Goal: Information Seeking & Learning: Learn about a topic

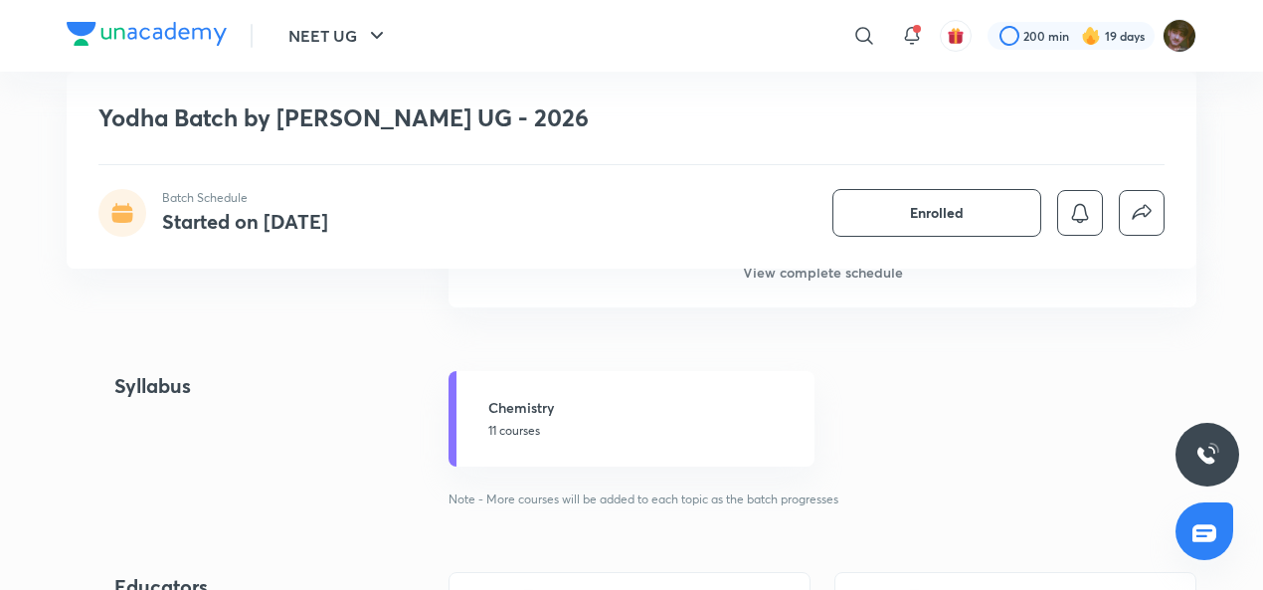
scroll to position [1882, 0]
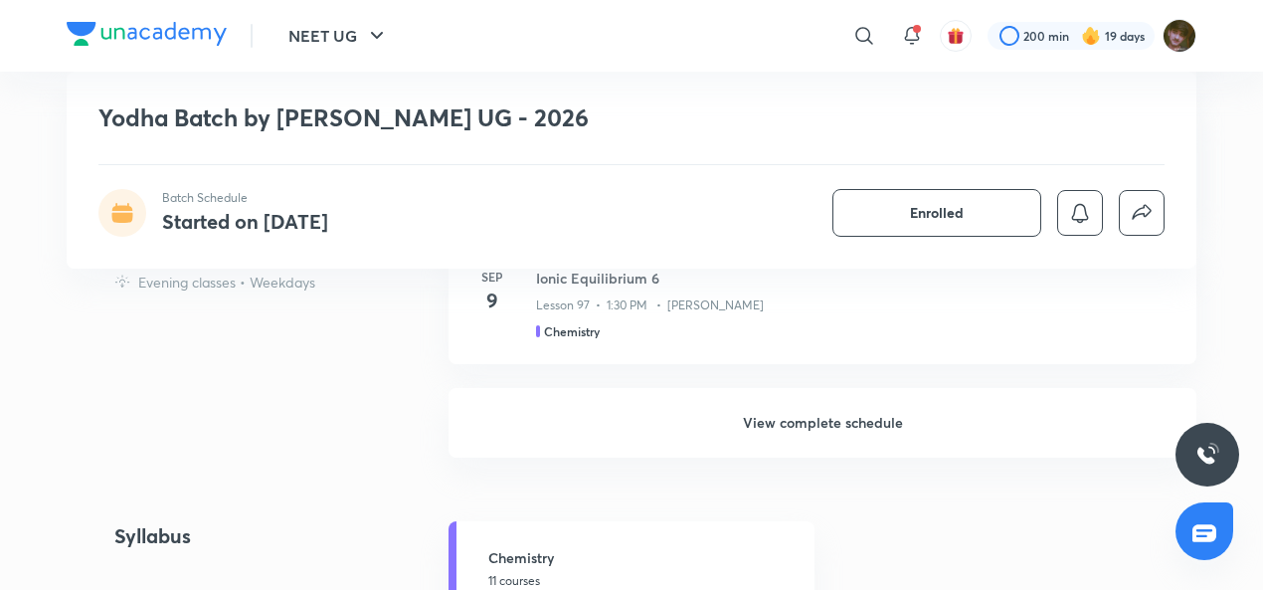
click at [855, 422] on h6 "View complete schedule" at bounding box center [823, 423] width 748 height 70
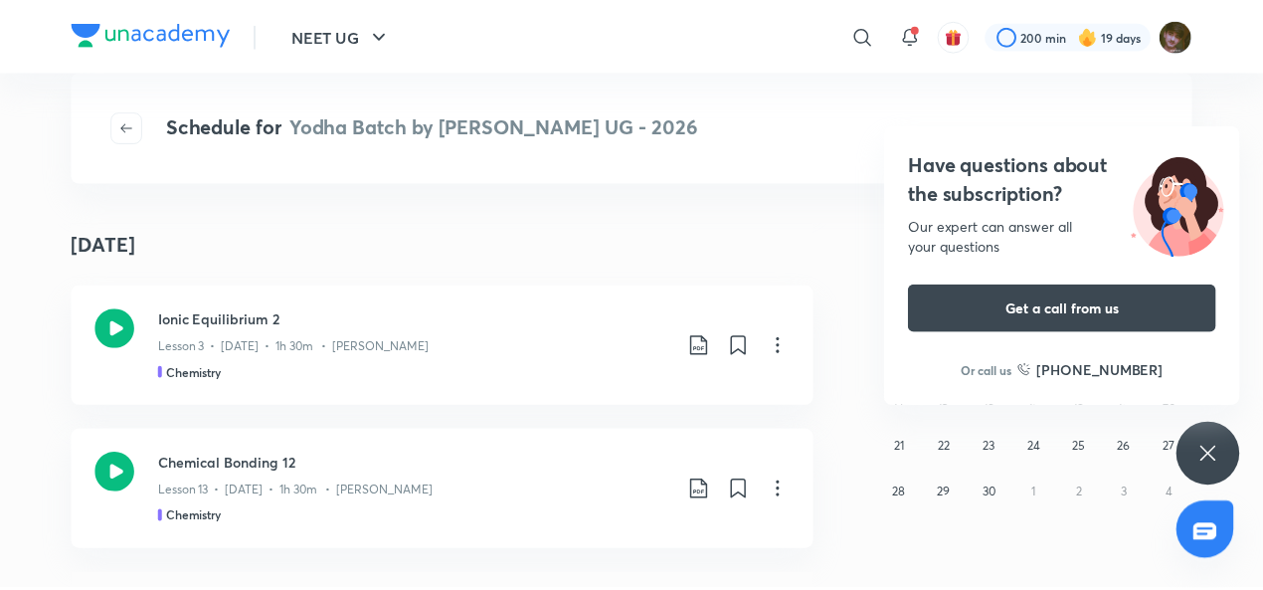
scroll to position [2536, 0]
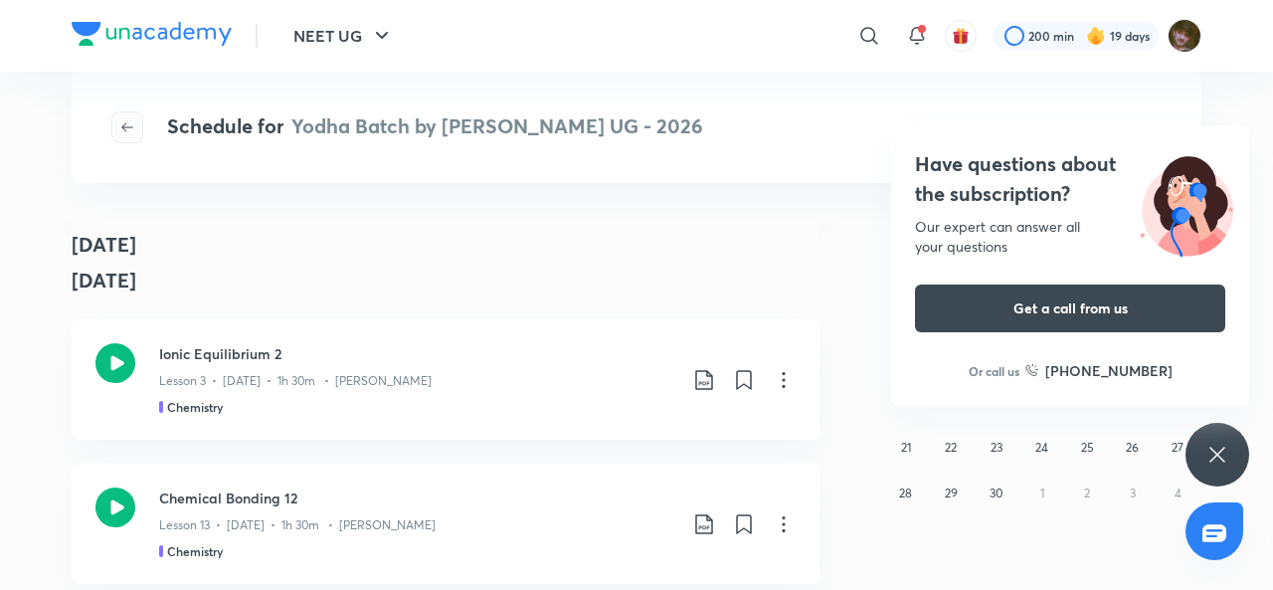
click at [133, 127] on icon "button" at bounding box center [127, 127] width 16 height 16
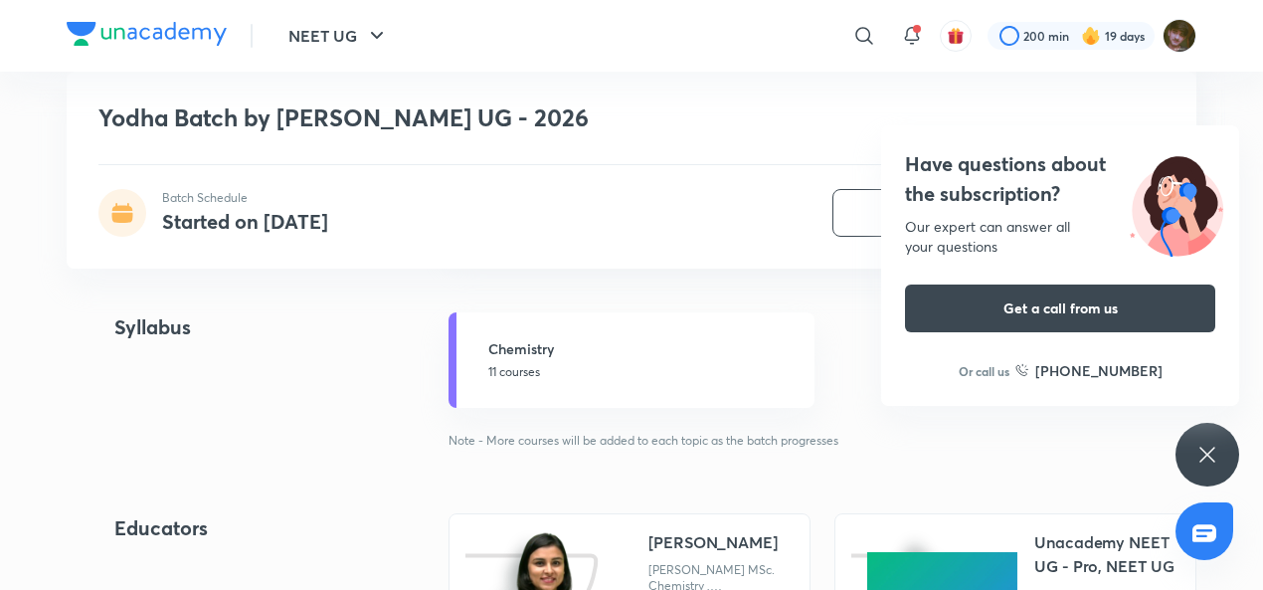
scroll to position [2015, 0]
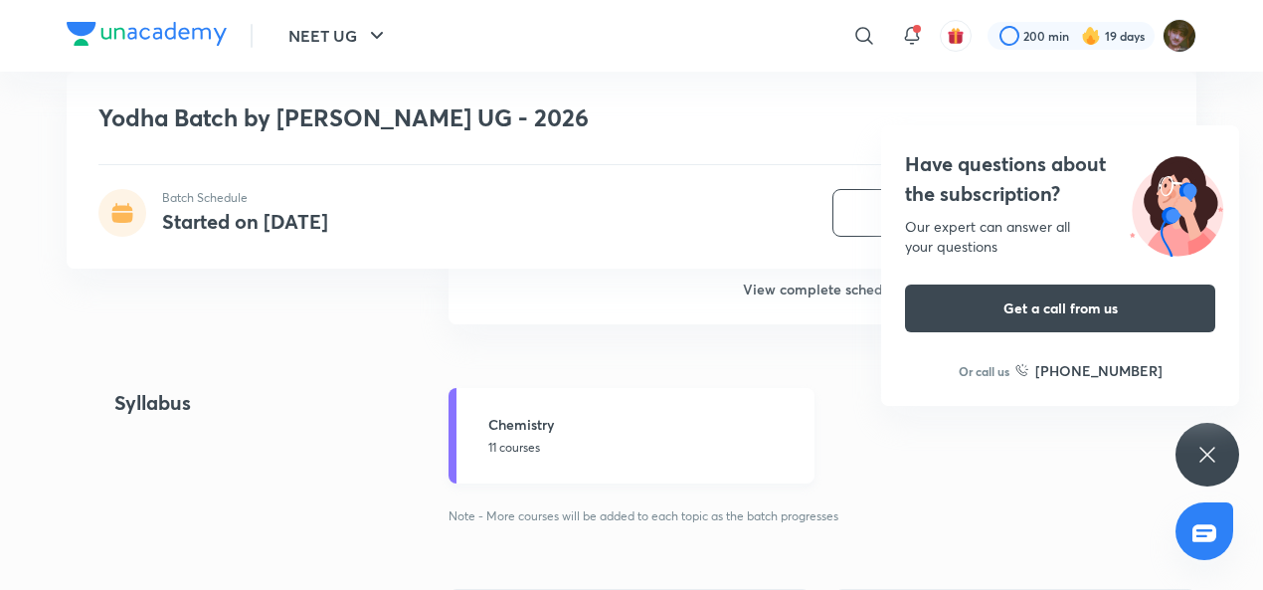
click at [559, 429] on h5 "Chemistry" at bounding box center [645, 424] width 314 height 21
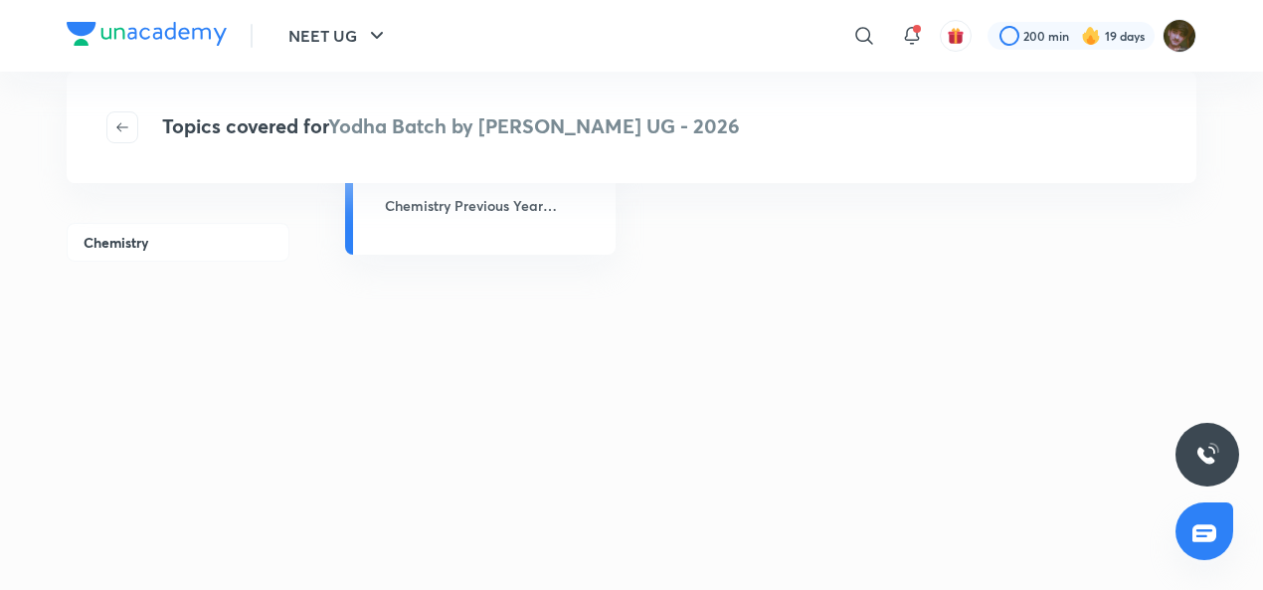
scroll to position [104, 0]
click at [858, 33] on icon at bounding box center [864, 36] width 24 height 24
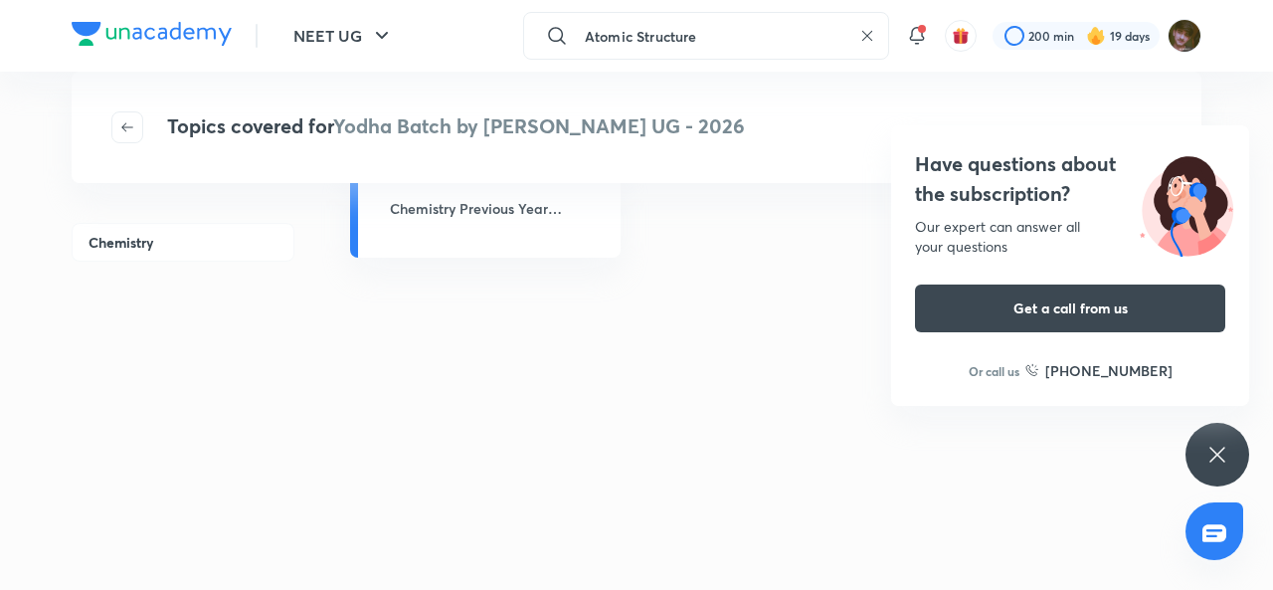
type input "Atomic Structure"
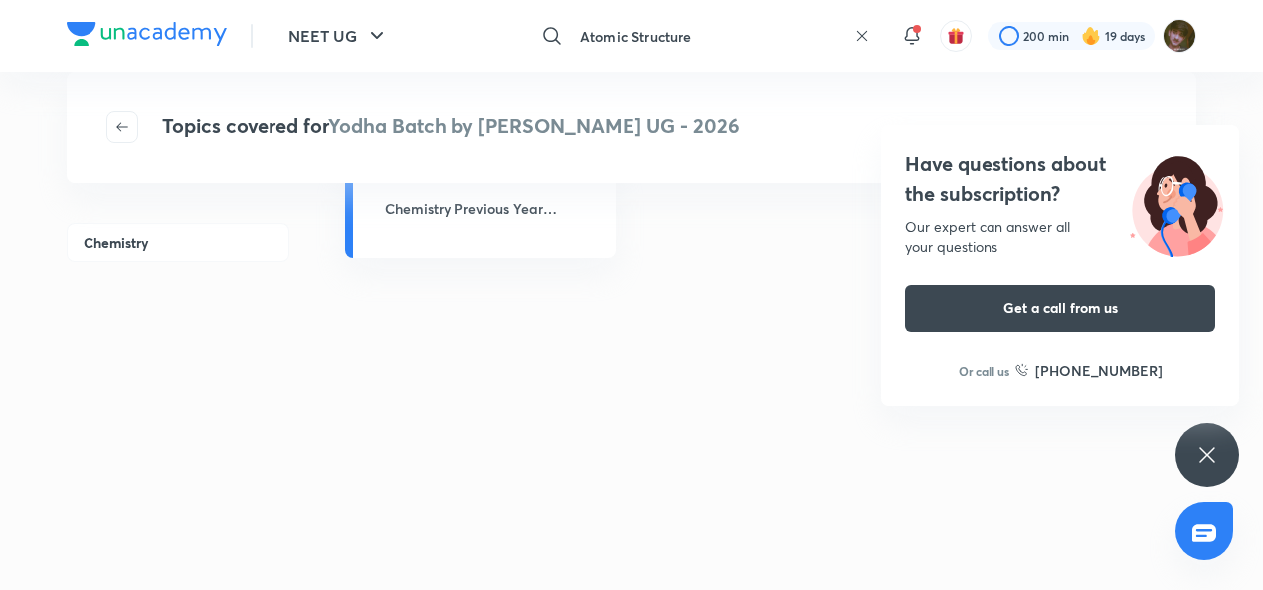
scroll to position [0, 0]
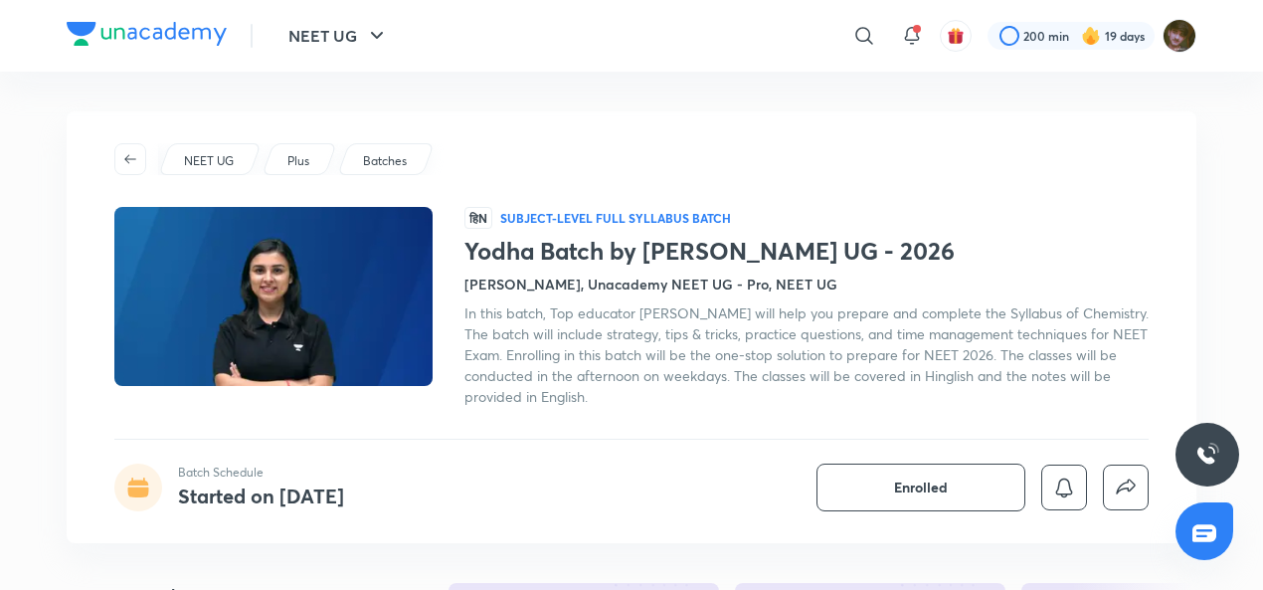
click at [861, 37] on icon at bounding box center [864, 36] width 24 height 24
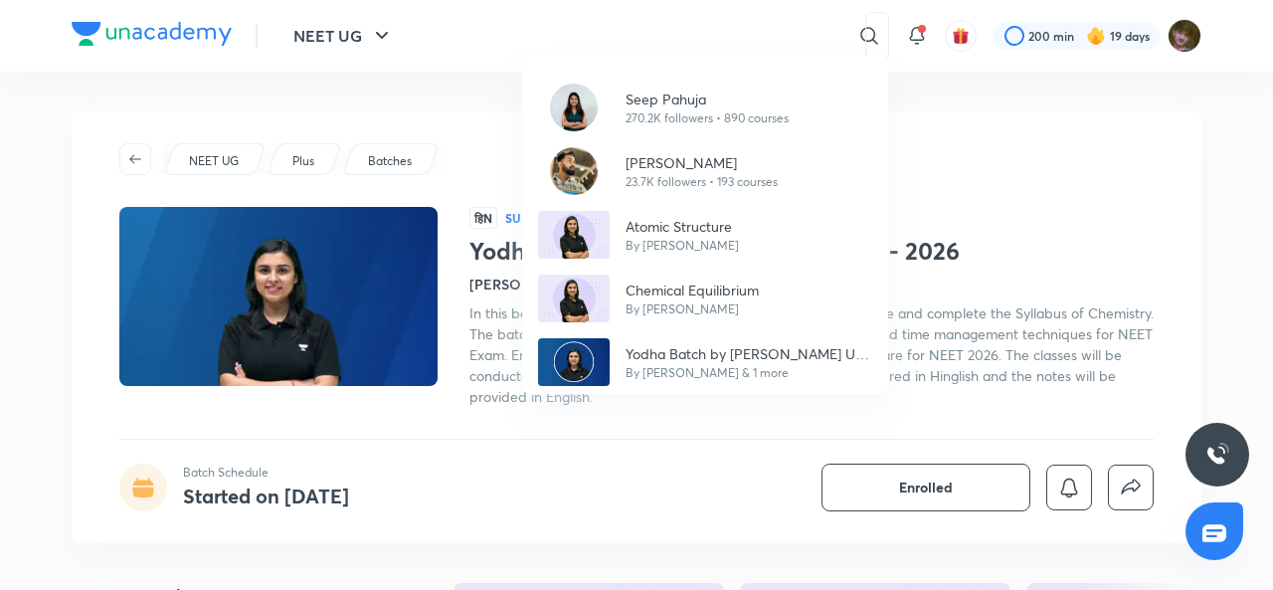
click at [1072, 119] on div "Seep Pahuja 270.2K followers • 890 courses Anupam Upadhayay 23.7K followers • 1…" at bounding box center [636, 295] width 1273 height 590
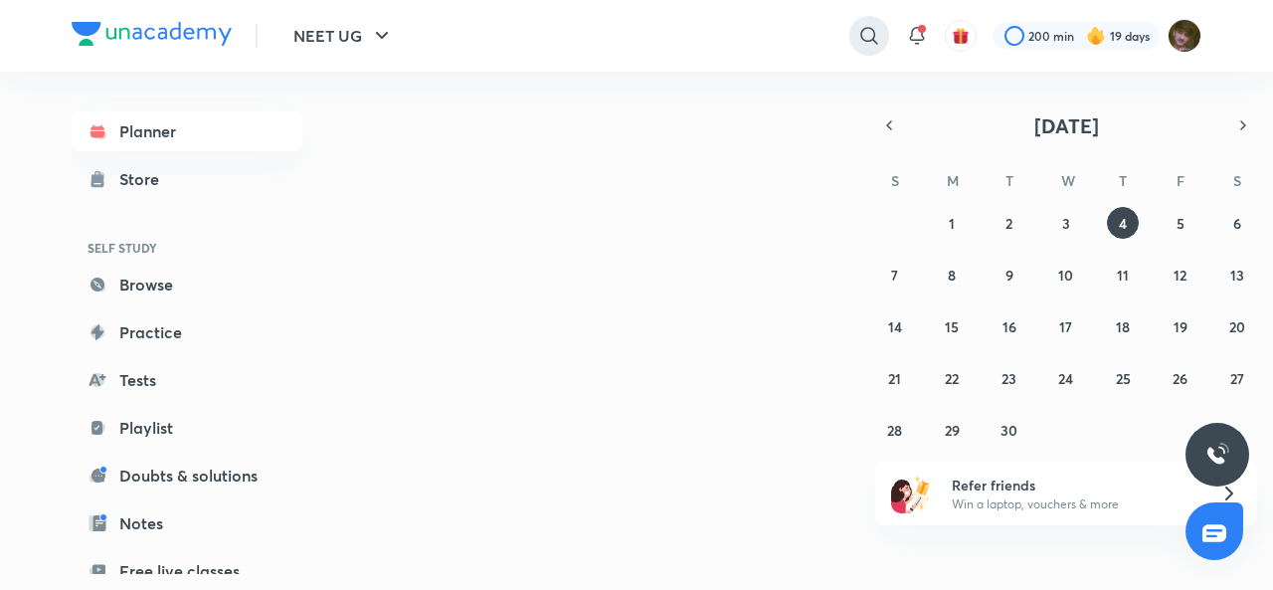
click at [861, 41] on icon at bounding box center [869, 36] width 24 height 24
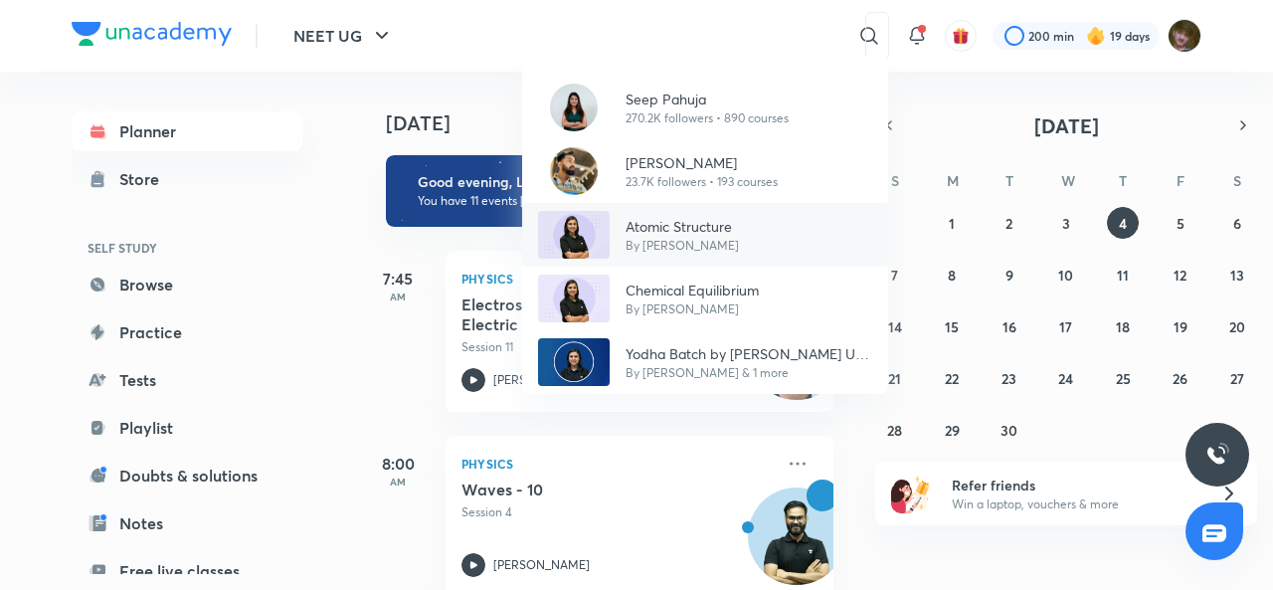
click at [709, 242] on p "By [PERSON_NAME]" at bounding box center [682, 246] width 113 height 18
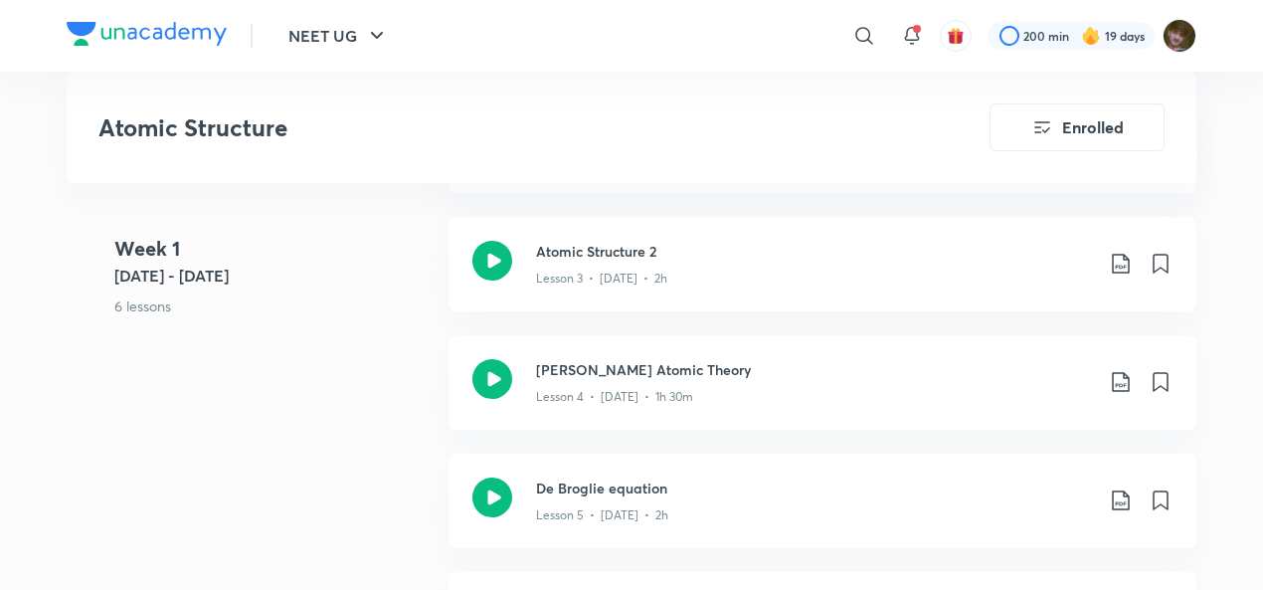
scroll to position [1373, 0]
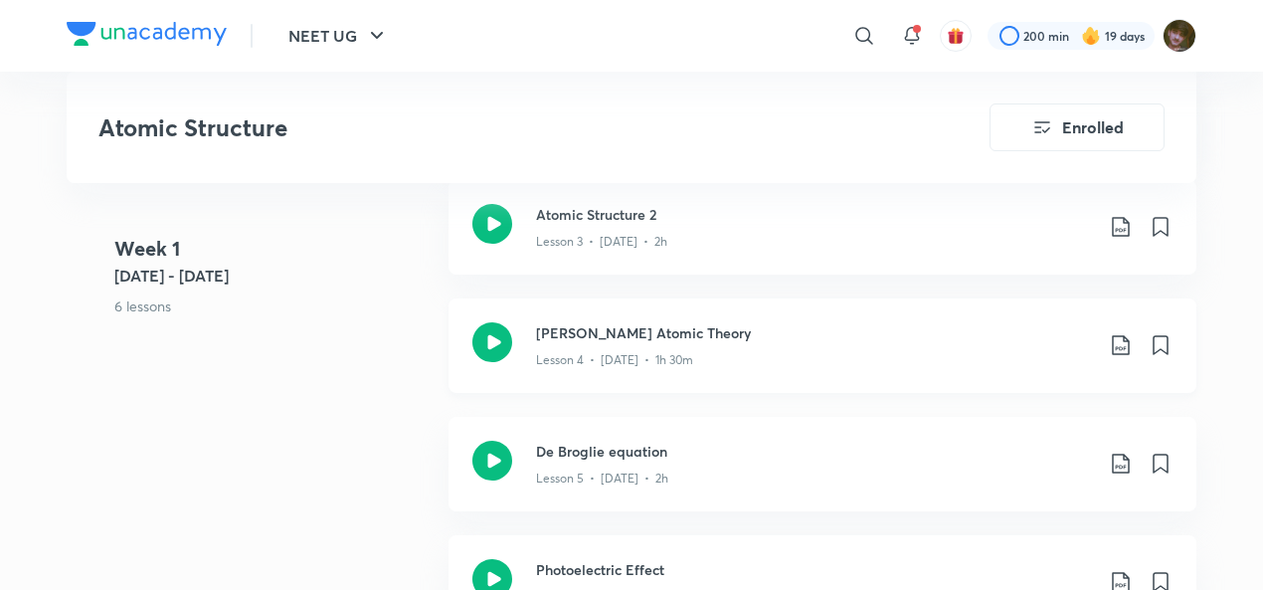
click at [1131, 336] on icon at bounding box center [1121, 345] width 24 height 24
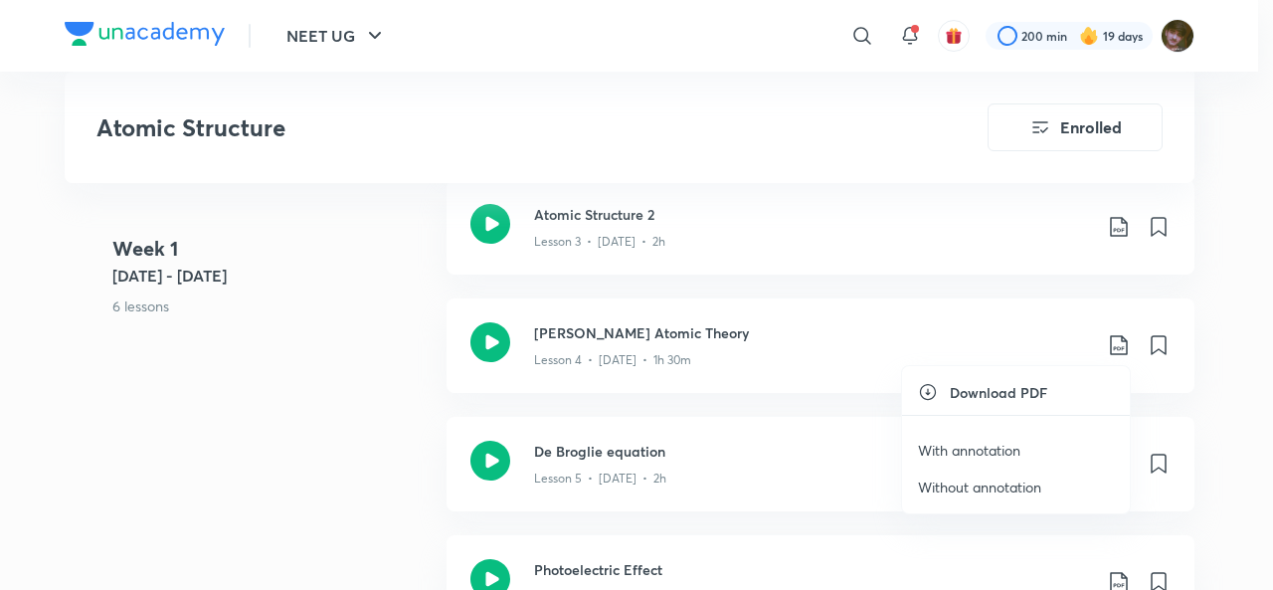
click at [995, 452] on p "With annotation" at bounding box center [969, 450] width 102 height 21
